Goal: Find specific page/section: Find specific page/section

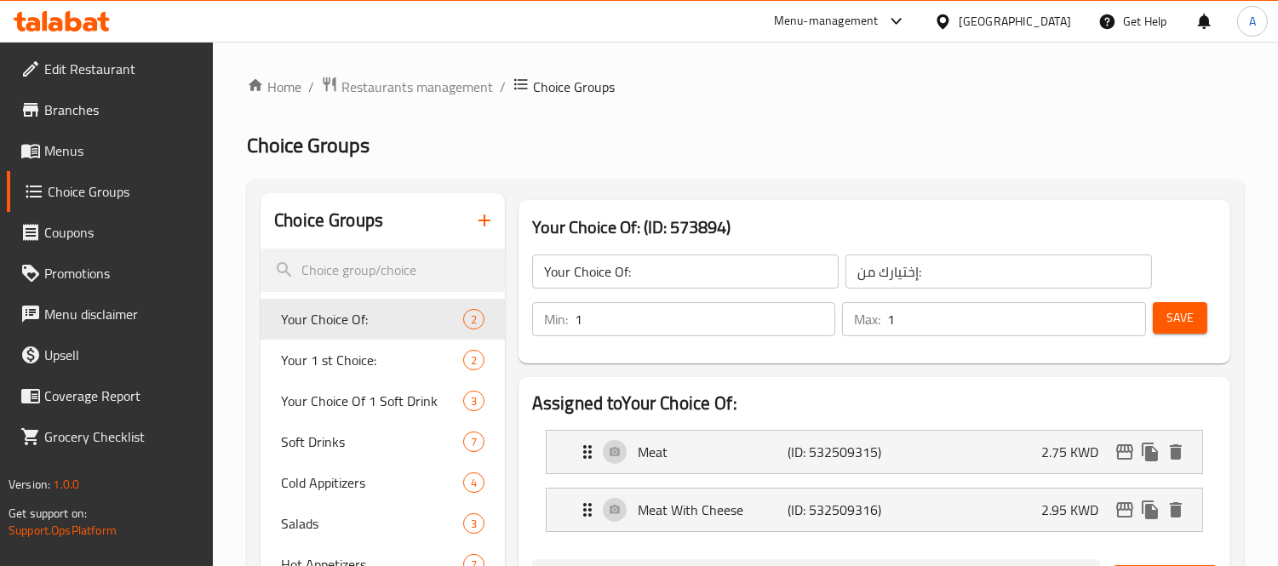
click at [958, 20] on div at bounding box center [946, 21] width 25 height 19
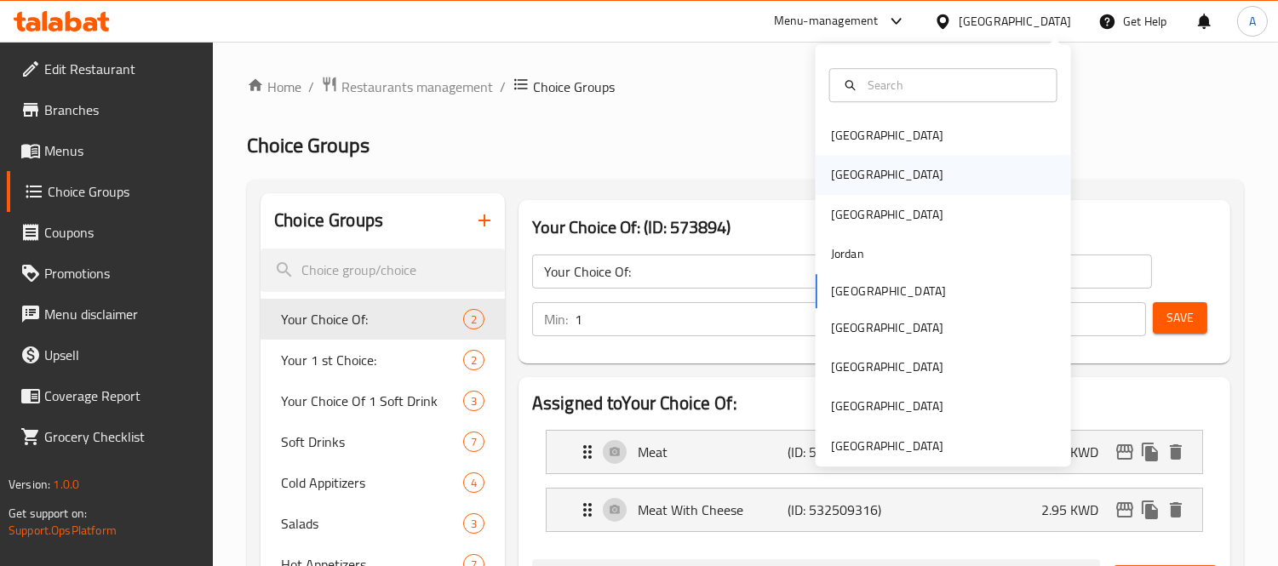
click at [839, 169] on div "[GEOGRAPHIC_DATA]" at bounding box center [887, 175] width 112 height 19
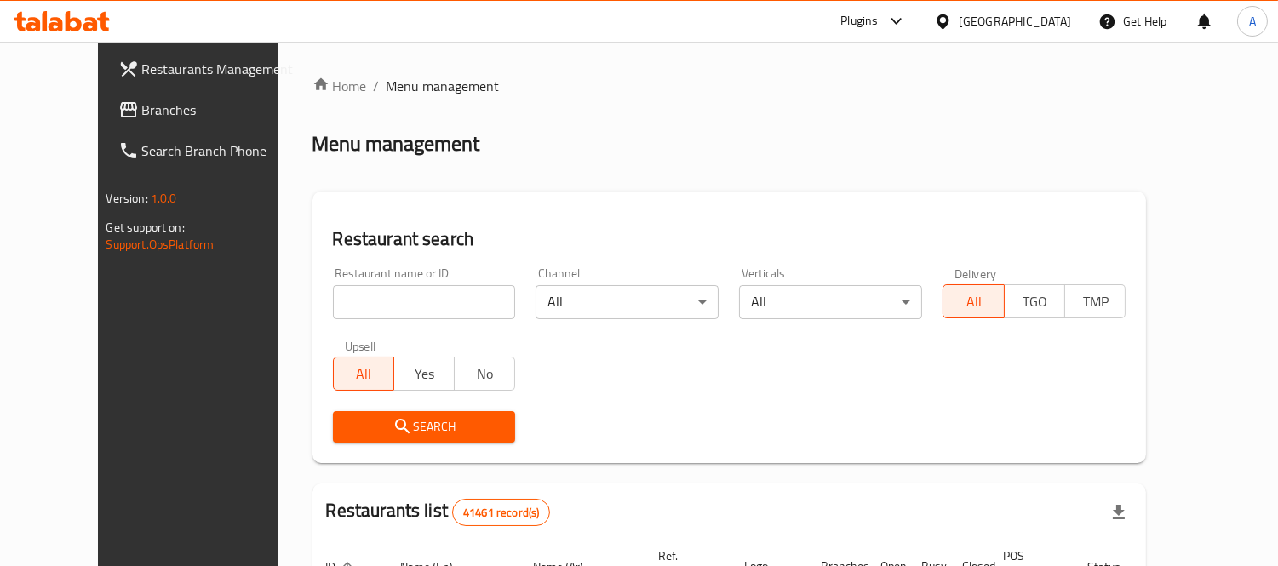
click at [142, 113] on span "Branches" at bounding box center [220, 110] width 156 height 20
